Goal: Transaction & Acquisition: Purchase product/service

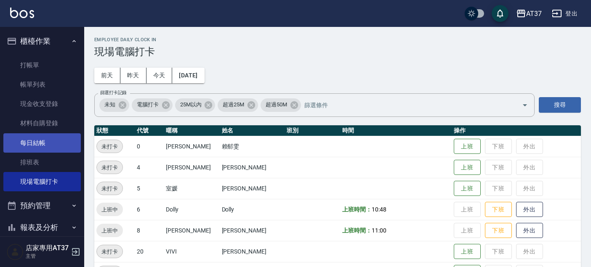
scroll to position [93, 0]
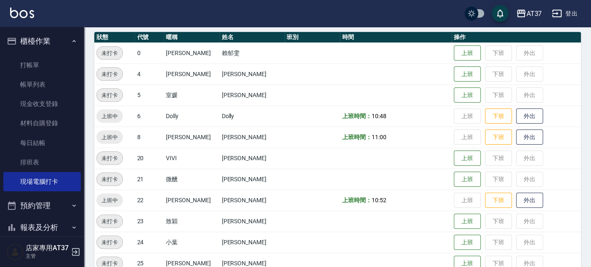
drag, startPoint x: 35, startPoint y: 160, endPoint x: 144, endPoint y: 157, distance: 108.2
click at [35, 160] on link "排班表" at bounding box center [41, 162] width 77 height 19
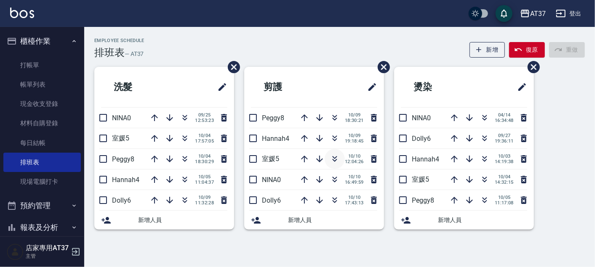
click at [337, 158] on icon "button" at bounding box center [335, 159] width 10 height 10
click at [302, 195] on icon "button" at bounding box center [304, 200] width 10 height 10
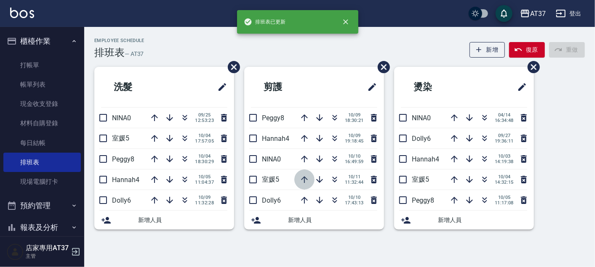
click at [305, 178] on icon "button" at bounding box center [304, 179] width 7 height 7
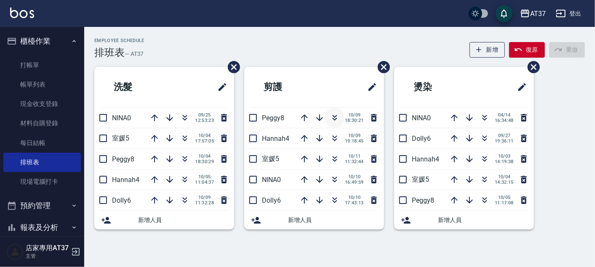
click at [333, 121] on icon "button" at bounding box center [335, 118] width 10 height 10
click at [187, 136] on icon "button" at bounding box center [185, 138] width 10 height 10
drag, startPoint x: 48, startPoint y: 65, endPoint x: 92, endPoint y: 66, distance: 43.8
click at [48, 65] on link "打帳單" at bounding box center [41, 65] width 77 height 19
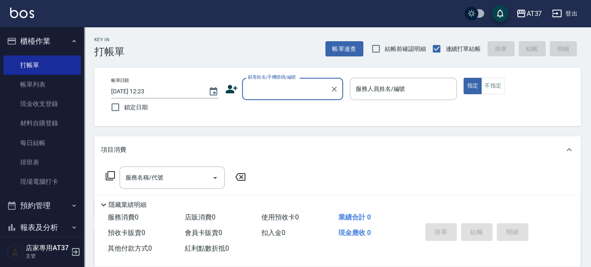
click at [272, 88] on input "顧客姓名/手機號碼/編號" at bounding box center [286, 89] width 81 height 15
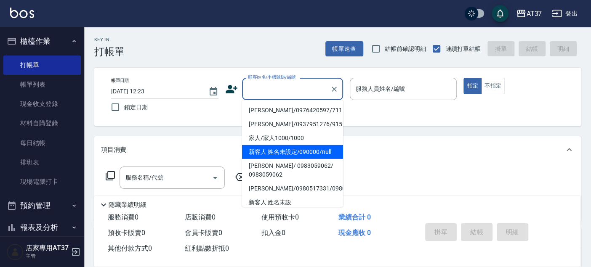
click at [288, 147] on li "新客人 姓名未設定/090000/null" at bounding box center [292, 152] width 101 height 14
type input "新客人 姓名未設定/090000/null"
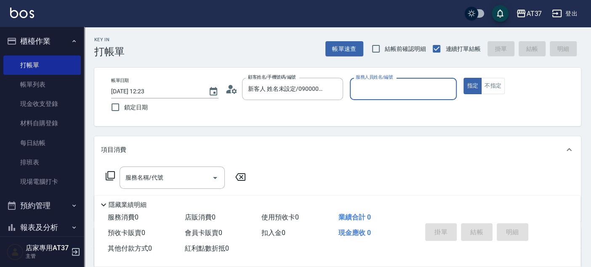
click at [403, 88] on input "服務人員姓名/編號" at bounding box center [404, 89] width 100 height 15
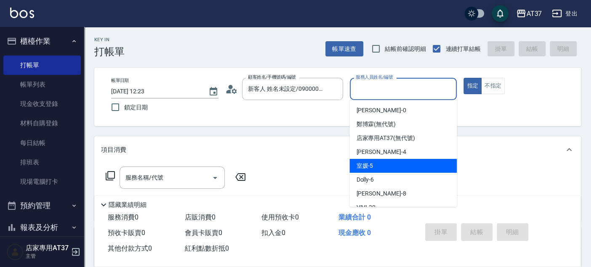
click at [402, 164] on div "室媛 -5" at bounding box center [402, 166] width 107 height 14
type input "室媛-5"
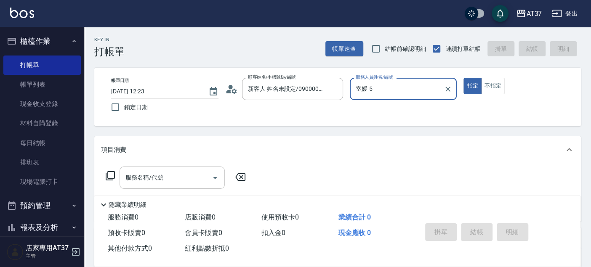
click at [130, 177] on div "服務名稱/代號 服務名稱/代號" at bounding box center [172, 178] width 105 height 22
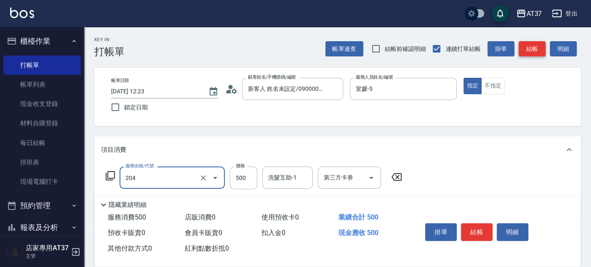
type input "A級洗+剪(204)"
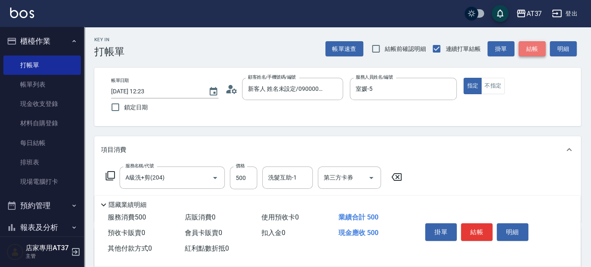
click at [537, 51] on button "結帳" at bounding box center [532, 49] width 27 height 16
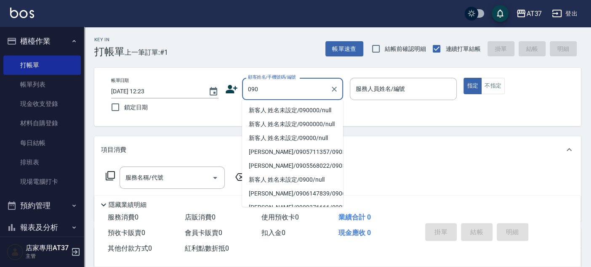
click at [309, 112] on li "新客人 姓名未設定/090000/null" at bounding box center [292, 111] width 101 height 14
type input "新客人 姓名未設定/090000/null"
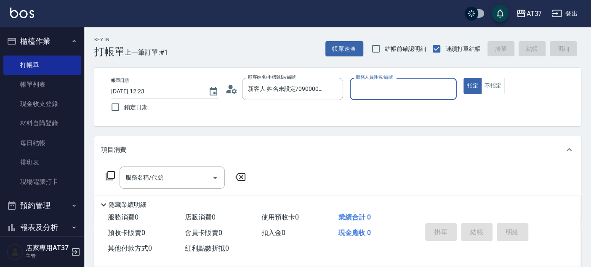
click at [360, 96] on input "服務人員姓名/編號" at bounding box center [404, 89] width 100 height 15
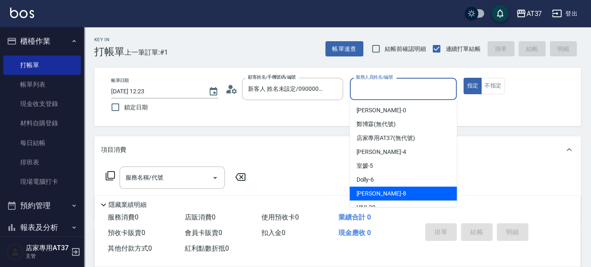
click at [386, 189] on div "Peggy -8" at bounding box center [402, 194] width 107 height 14
type input "Peggy-8"
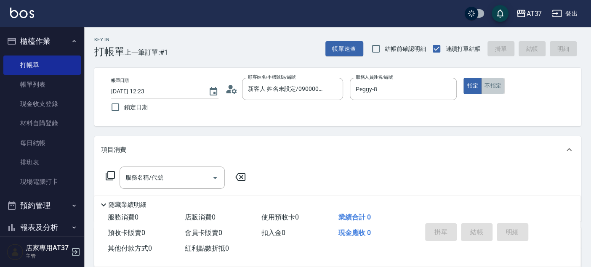
click at [494, 85] on button "不指定" at bounding box center [493, 86] width 24 height 16
click at [193, 181] on input "服務名稱/代號" at bounding box center [165, 178] width 85 height 15
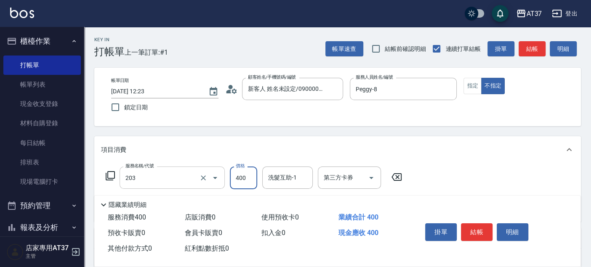
type input "B級洗+剪(203)"
click at [200, 178] on icon "Clear" at bounding box center [203, 178] width 8 height 8
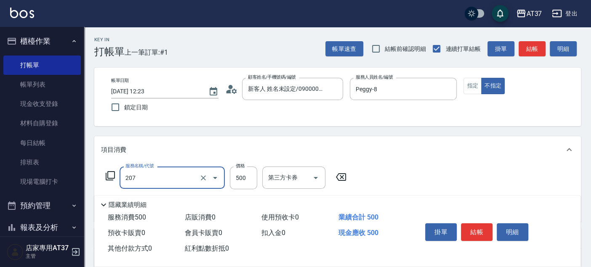
type input "B精油洗+剪(207)"
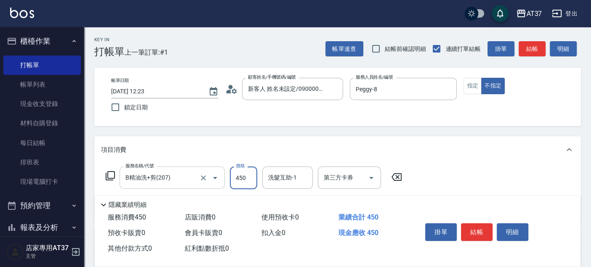
type input "450"
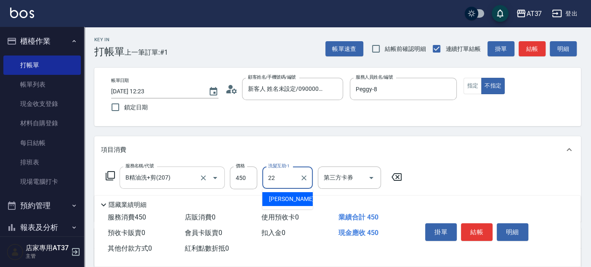
type input "[PERSON_NAME]-22"
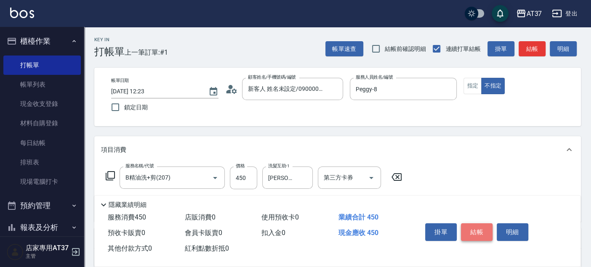
click at [480, 227] on button "結帳" at bounding box center [477, 233] width 32 height 18
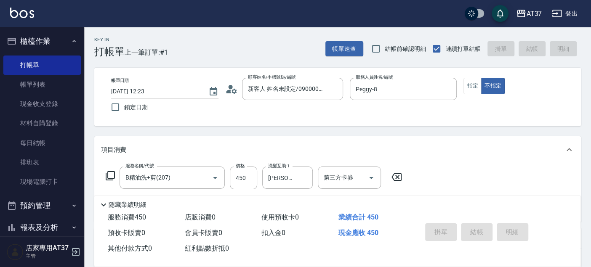
type input "[DATE] 12:38"
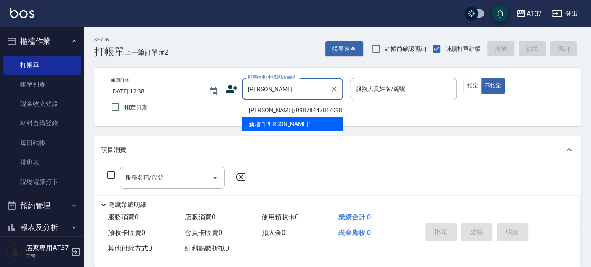
click at [283, 106] on li "[PERSON_NAME]/0987844781/0987844781" at bounding box center [292, 111] width 101 height 14
type input "[PERSON_NAME]/0987844781/0987844781"
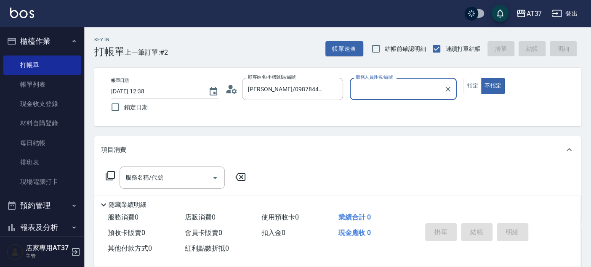
type input "Peggy-8"
click at [165, 174] on input "服務名稱/代號" at bounding box center [165, 178] width 85 height 15
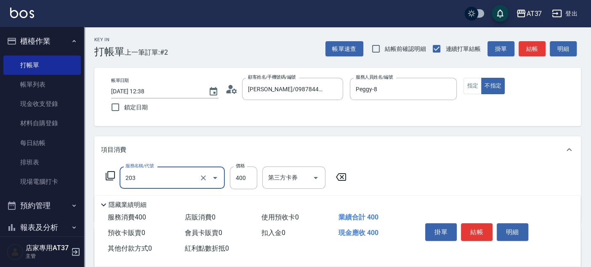
type input "B級洗+剪(203)"
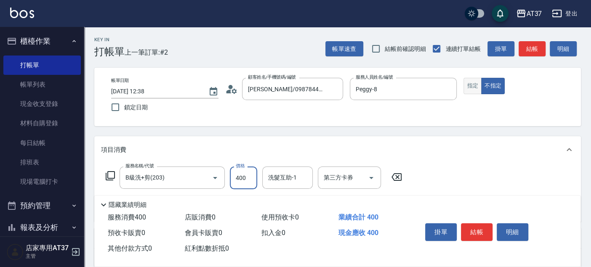
click at [470, 87] on button "指定" at bounding box center [473, 86] width 18 height 16
click at [483, 235] on button "結帳" at bounding box center [477, 233] width 32 height 18
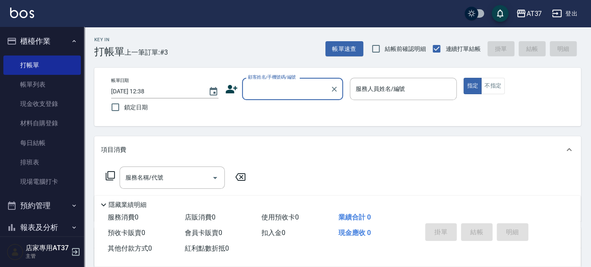
click at [295, 91] on input "顧客姓名/手機號碼/編號" at bounding box center [286, 89] width 81 height 15
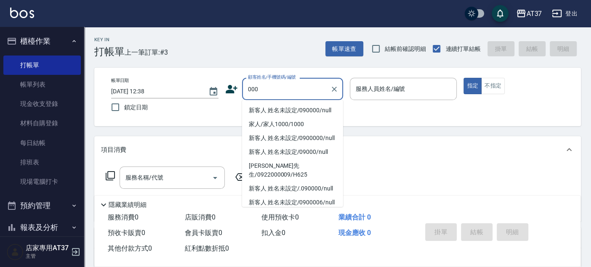
drag, startPoint x: 276, startPoint y: 112, endPoint x: 368, endPoint y: 92, distance: 93.8
click at [277, 107] on li "新客人 姓名未設定/090000/null" at bounding box center [292, 111] width 101 height 14
type input "新客人 姓名未設定/090000/null"
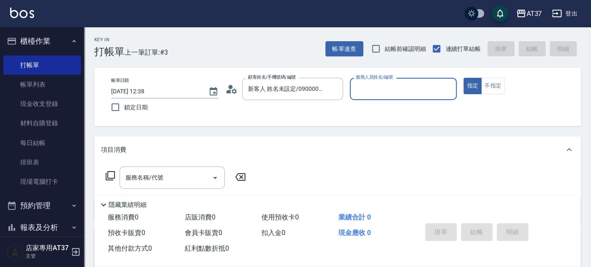
click at [368, 91] on input "服務人員姓名/編號" at bounding box center [404, 89] width 100 height 15
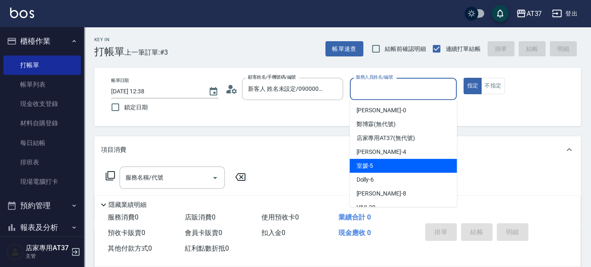
drag, startPoint x: 410, startPoint y: 171, endPoint x: 429, endPoint y: 161, distance: 21.1
click at [410, 170] on div "室媛 -5" at bounding box center [402, 166] width 107 height 14
type input "室媛-5"
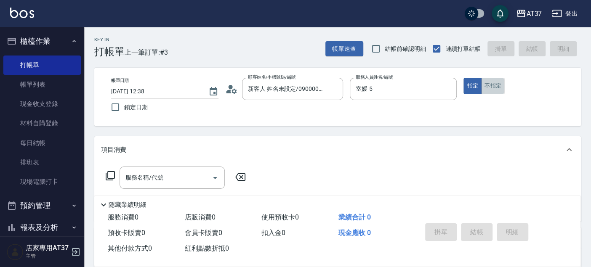
drag, startPoint x: 497, startPoint y: 85, endPoint x: 309, endPoint y: 125, distance: 191.7
click at [495, 85] on button "不指定" at bounding box center [493, 86] width 24 height 16
click at [174, 179] on input "服務名稱/代號" at bounding box center [165, 178] width 85 height 15
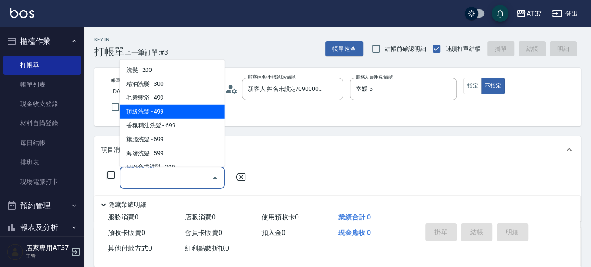
click at [154, 112] on span "頂級洗髮 - 499" at bounding box center [172, 112] width 105 height 14
type input "頂級洗髮(104)"
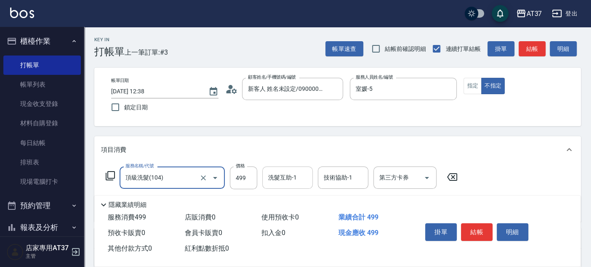
click at [298, 180] on input "洗髮互助-1" at bounding box center [287, 178] width 43 height 15
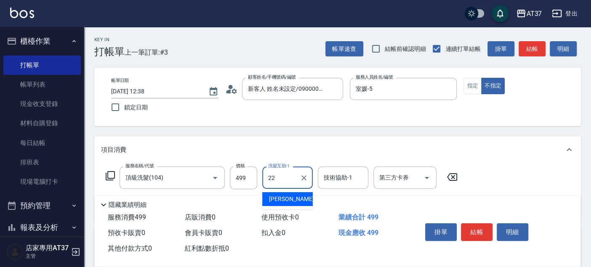
type input "[PERSON_NAME]-22"
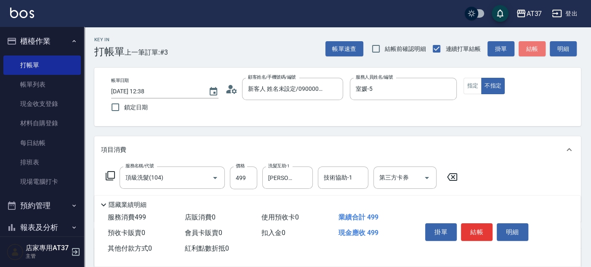
click at [527, 48] on button "結帳" at bounding box center [532, 49] width 27 height 16
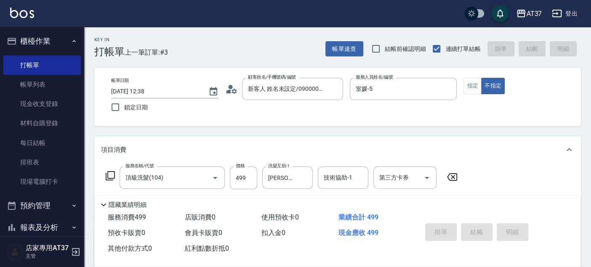
type input "[DATE] 12:41"
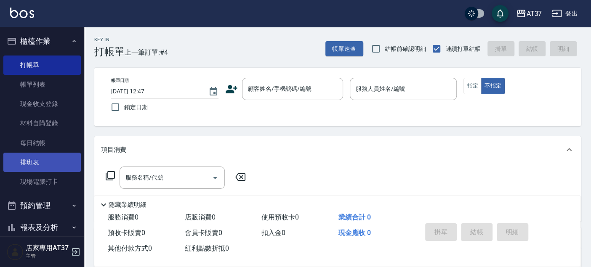
click at [59, 160] on link "排班表" at bounding box center [41, 162] width 77 height 19
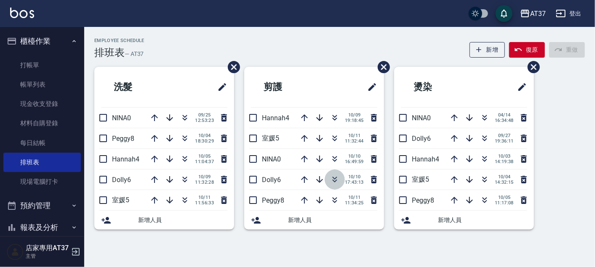
click at [336, 178] on icon "button" at bounding box center [335, 178] width 5 height 3
